Goal: Task Accomplishment & Management: Complete application form

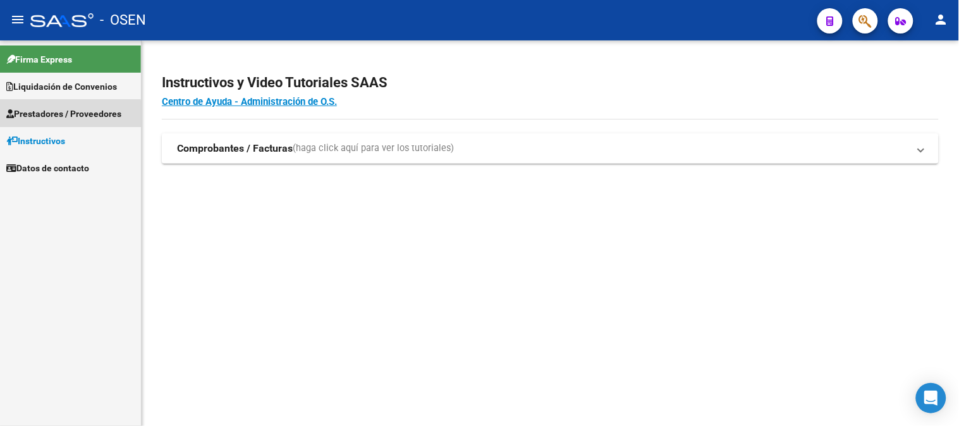
click at [60, 114] on span "Prestadores / Proveedores" at bounding box center [63, 114] width 115 height 14
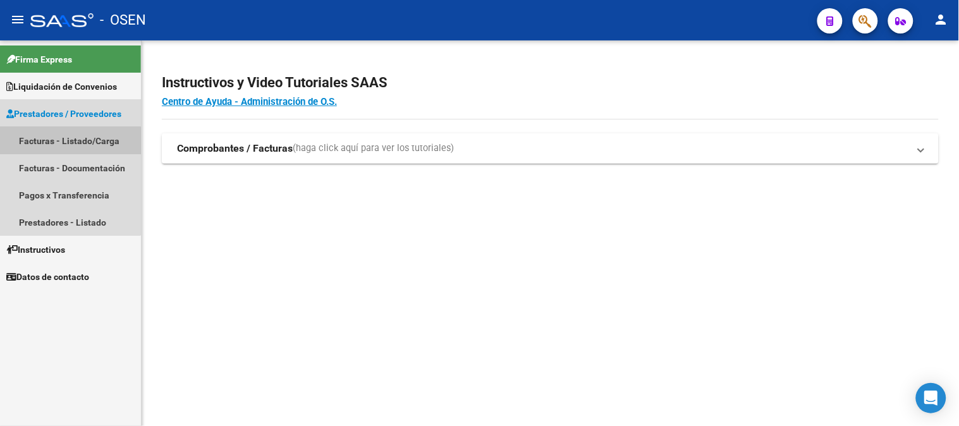
click at [61, 141] on link "Facturas - Listado/Carga" at bounding box center [70, 140] width 141 height 27
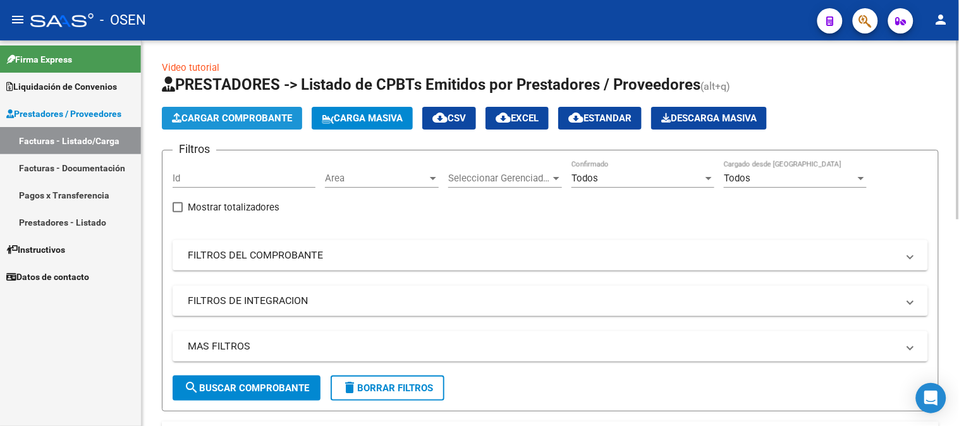
click at [241, 111] on button "Cargar Comprobante" at bounding box center [232, 118] width 140 height 23
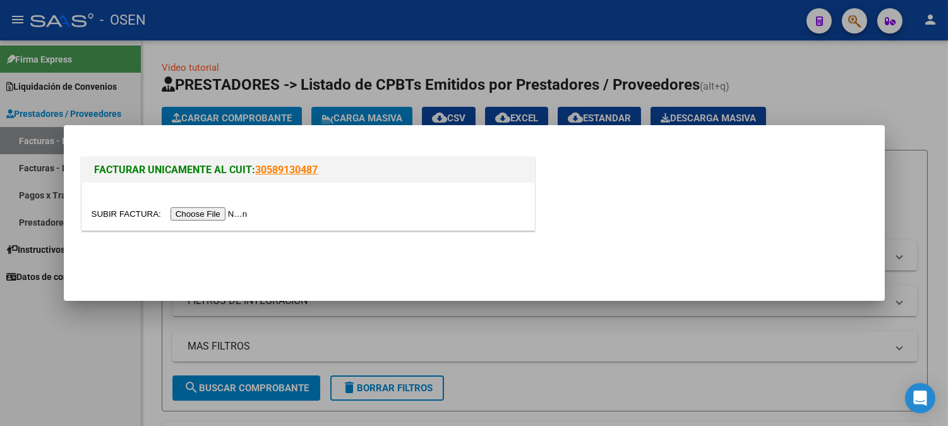
click at [244, 215] on input "file" at bounding box center [172, 213] width 160 height 13
click at [215, 214] on input "file" at bounding box center [172, 213] width 160 height 13
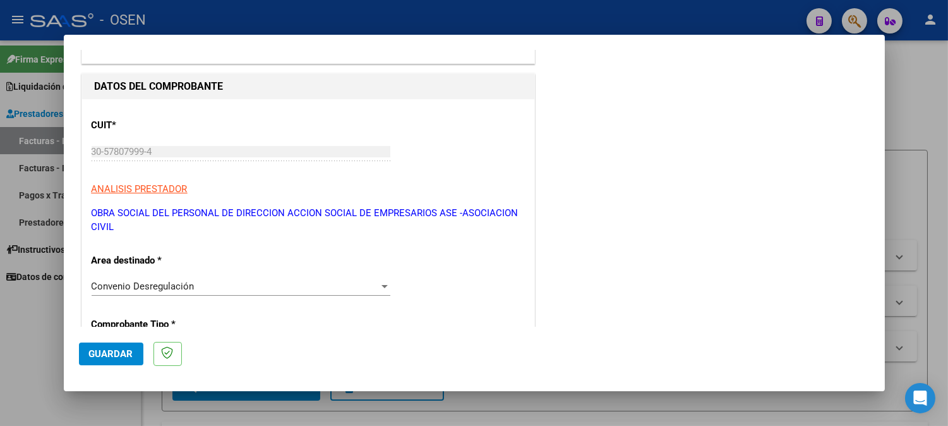
scroll to position [140, 0]
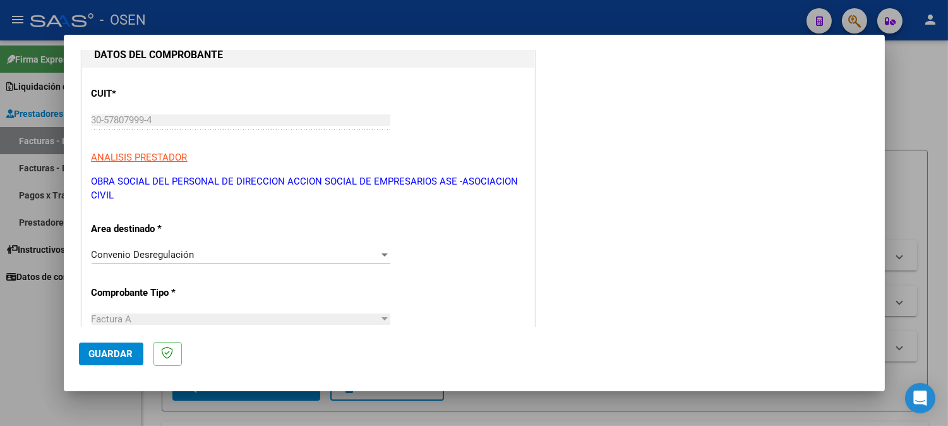
click at [288, 255] on div "Convenio Desregulación" at bounding box center [236, 254] width 288 height 11
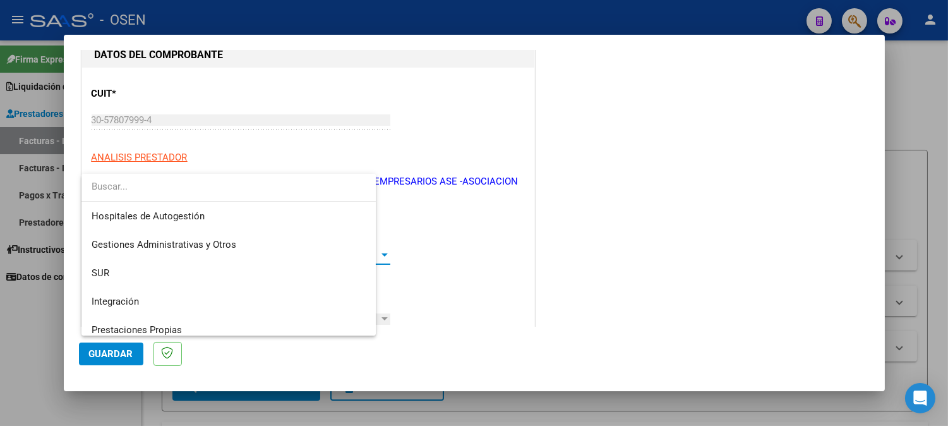
scroll to position [104, 0]
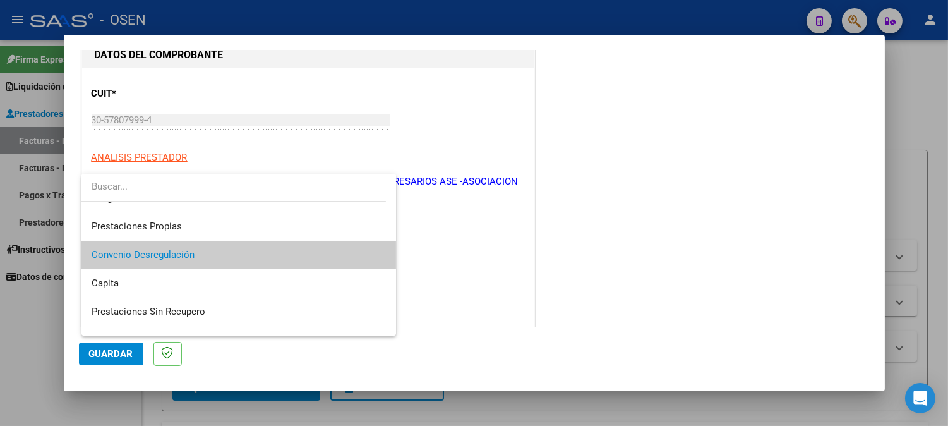
click at [288, 255] on span "Convenio Desregulación" at bounding box center [239, 255] width 295 height 28
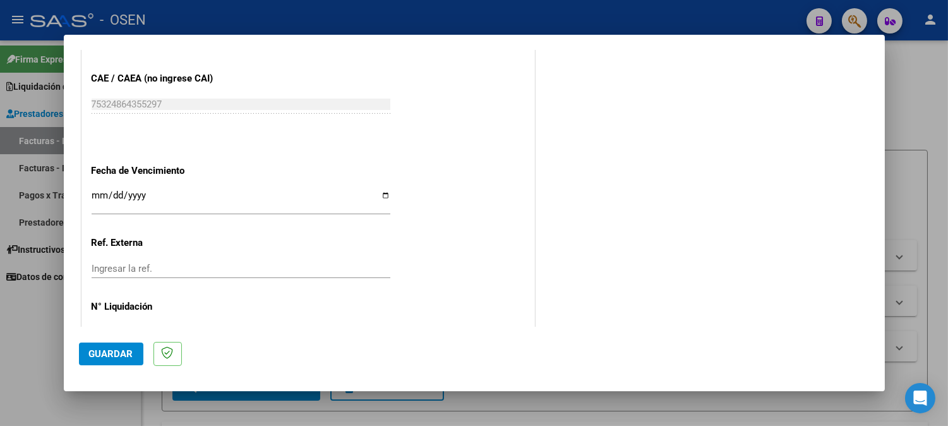
scroll to position [722, 0]
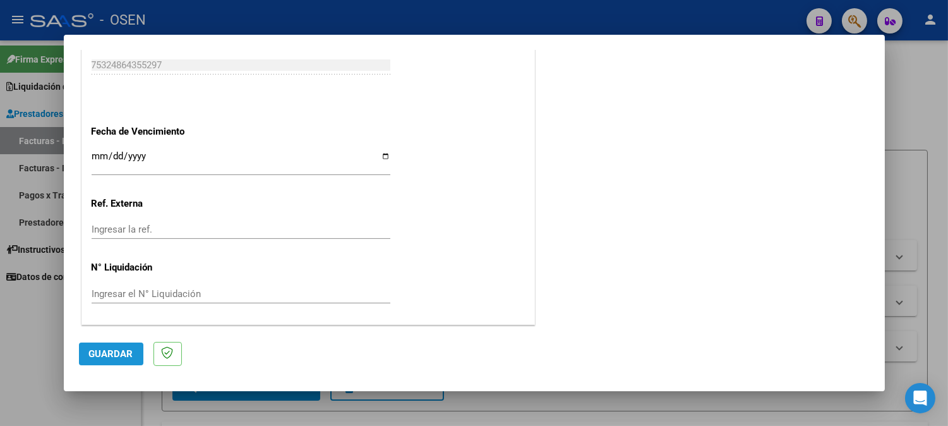
click at [112, 350] on span "Guardar" at bounding box center [111, 353] width 44 height 11
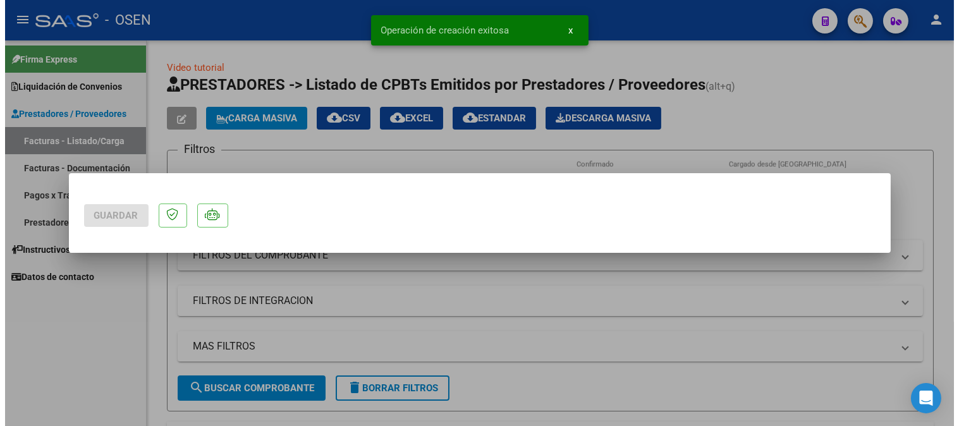
scroll to position [0, 0]
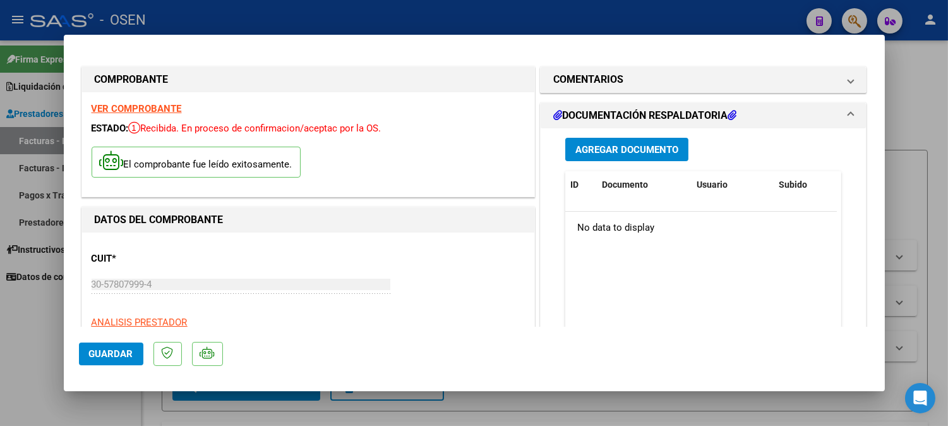
type input "$ 0,00"
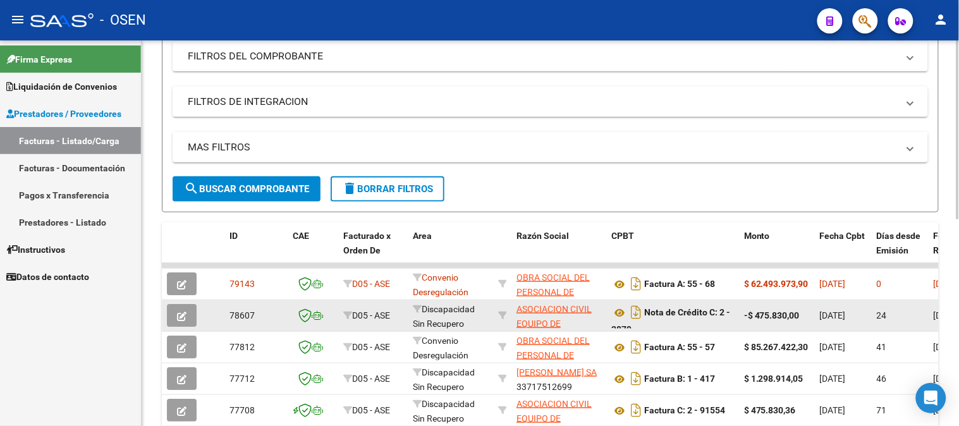
scroll to position [210, 0]
